Goal: Task Accomplishment & Management: Use online tool/utility

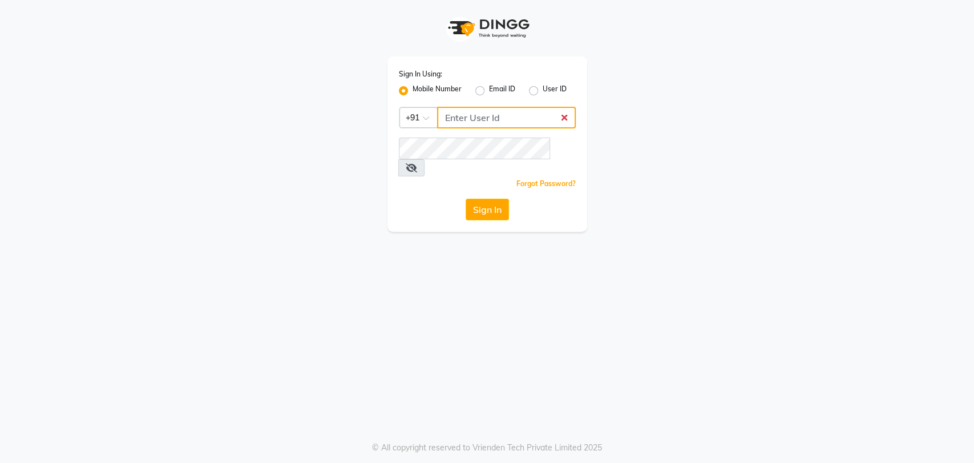
type input "8867066969"
click at [497, 199] on button "Sign In" at bounding box center [487, 210] width 43 height 22
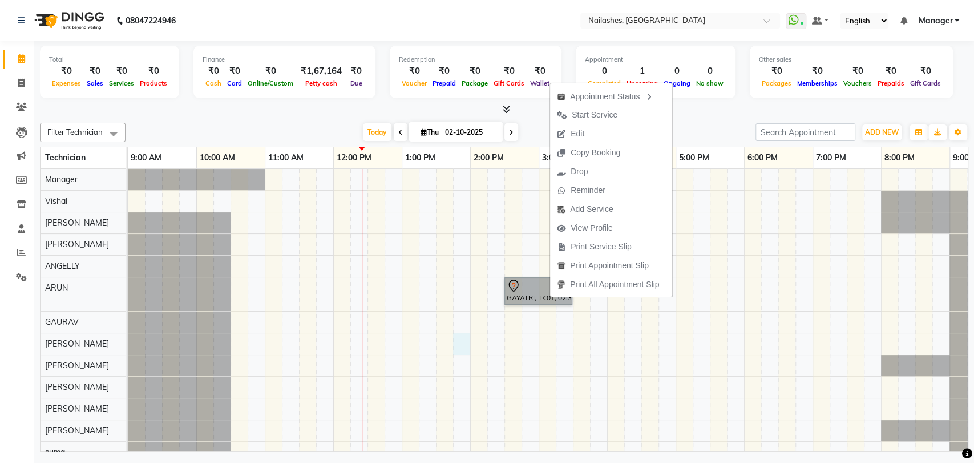
click at [461, 348] on div "GAYATRI, TK01, 02:30 PM-03:30 PM, Nail Extensions Acrylic-Hand" at bounding box center [573, 337] width 890 height 337
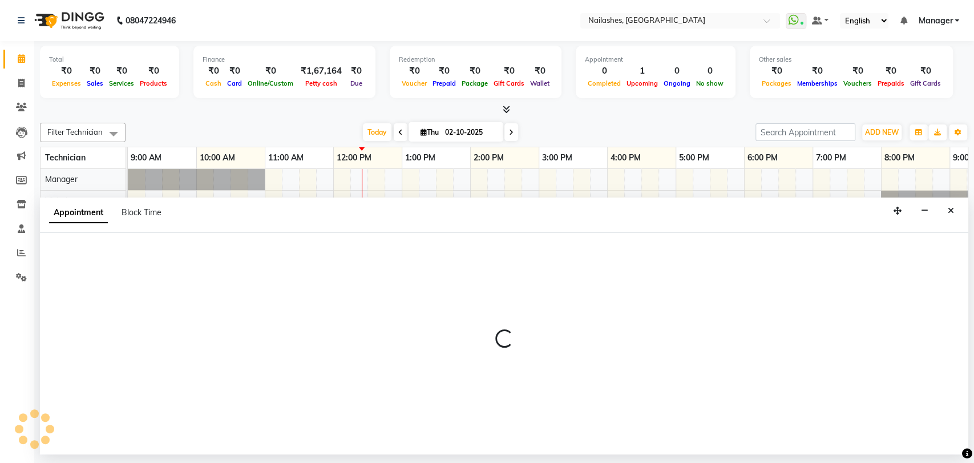
select select "86843"
select select "tentative"
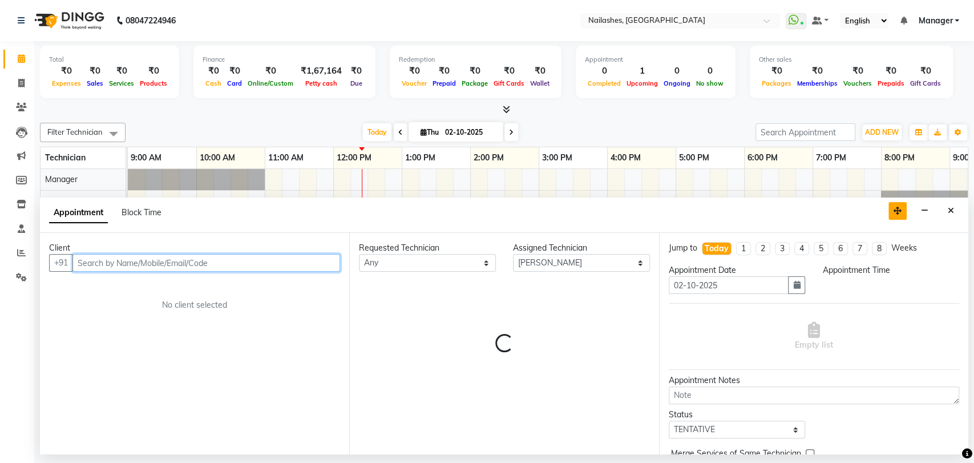
select select "825"
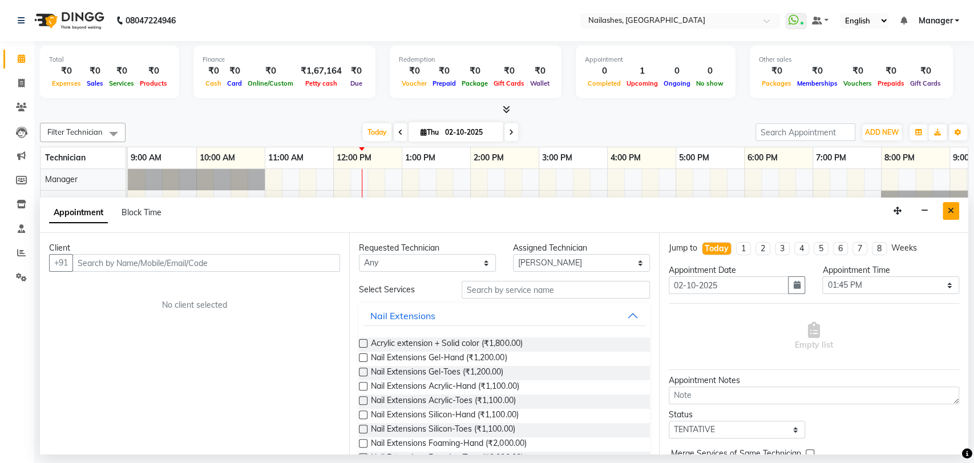
click at [944, 210] on button "Close" at bounding box center [951, 211] width 17 height 18
